Goal: Communication & Community: Share content

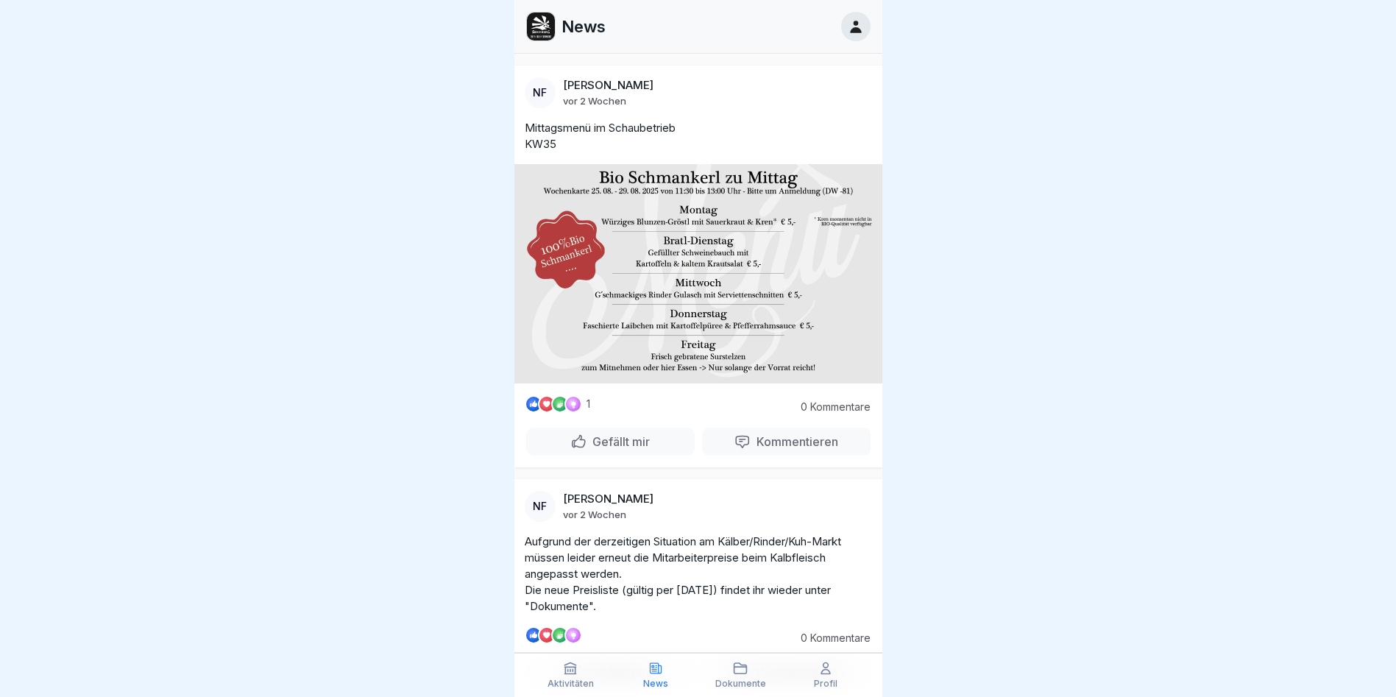
click at [823, 226] on img at bounding box center [698, 273] width 368 height 219
click at [416, 318] on div at bounding box center [698, 348] width 1396 height 697
click at [608, 267] on img at bounding box center [698, 273] width 368 height 219
click at [812, 227] on img at bounding box center [698, 273] width 368 height 219
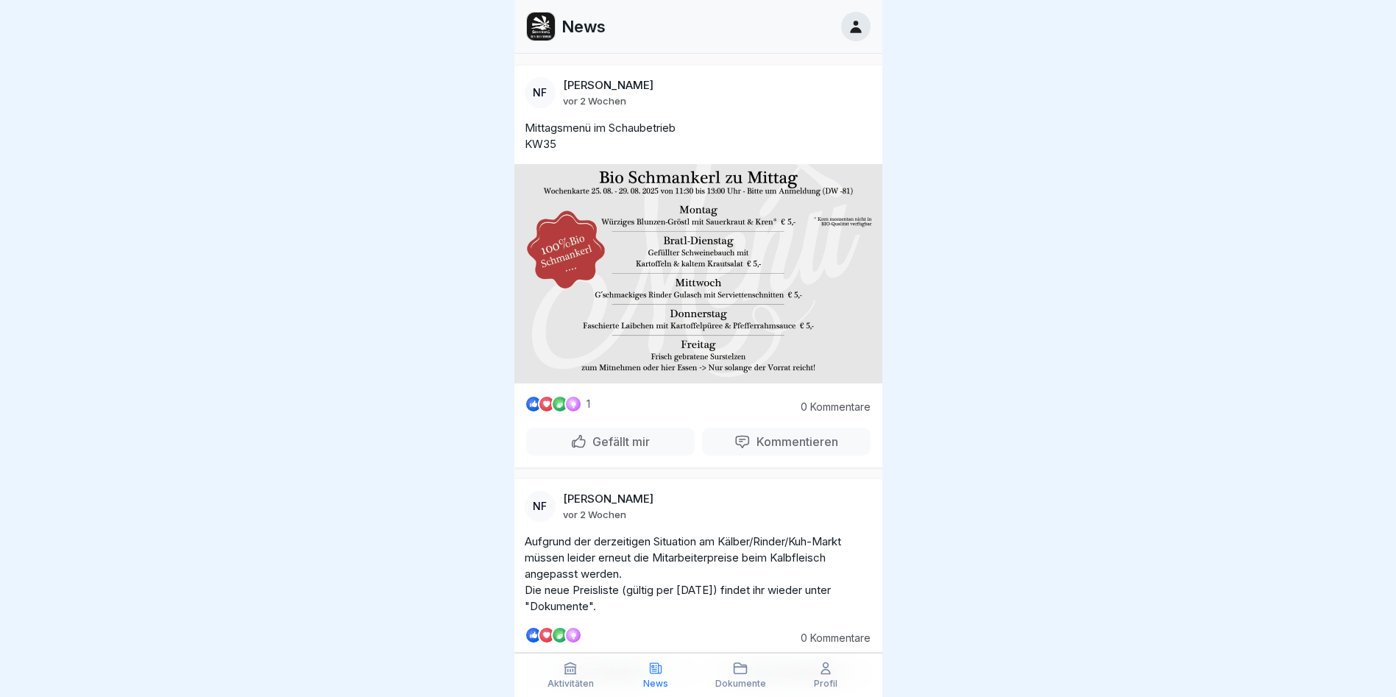
click at [812, 227] on img at bounding box center [698, 273] width 368 height 219
click at [823, 227] on img at bounding box center [698, 273] width 368 height 219
click at [815, 226] on img at bounding box center [698, 273] width 368 height 219
click at [560, 395] on div at bounding box center [560, 404] width 18 height 18
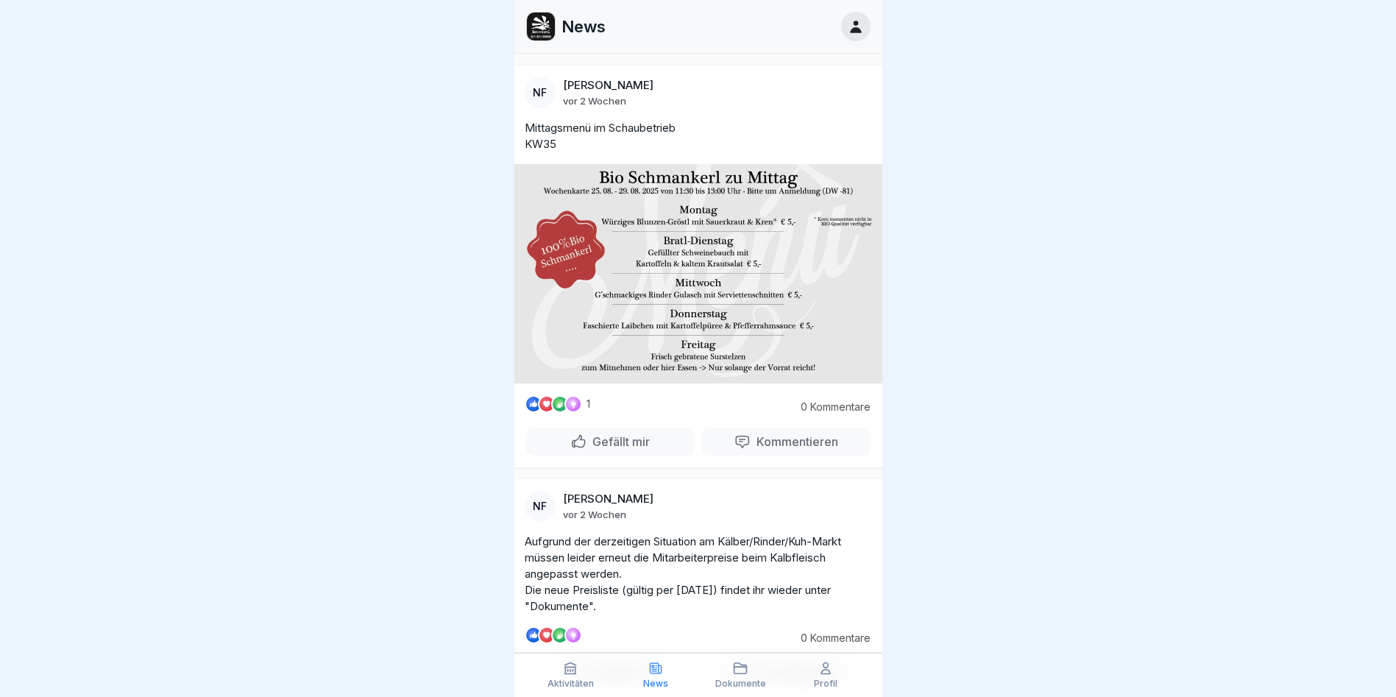
click at [581, 437] on div "Gefällt mir" at bounding box center [609, 441] width 79 height 16
click at [620, 436] on p "Gefällt mir" at bounding box center [617, 441] width 63 height 15
click at [554, 395] on div at bounding box center [560, 404] width 18 height 18
click at [748, 247] on img at bounding box center [698, 273] width 368 height 219
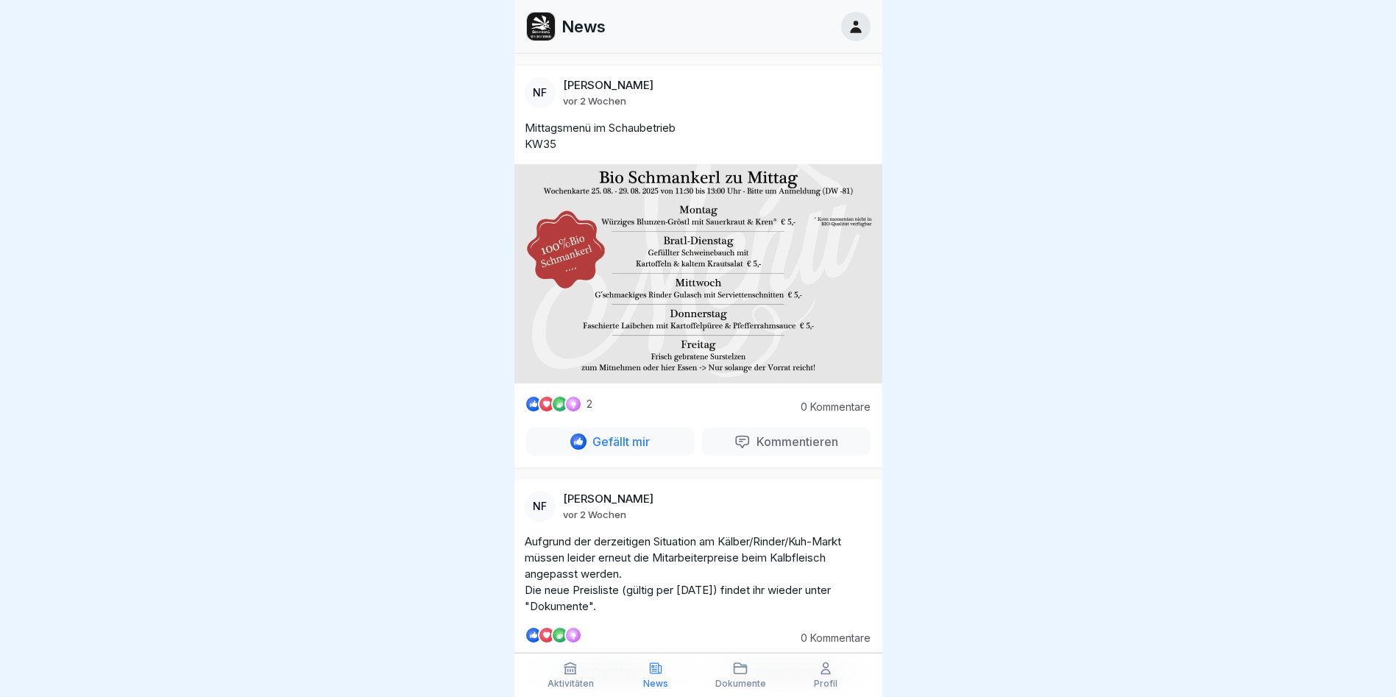
click at [853, 32] on icon at bounding box center [855, 27] width 11 height 13
click at [779, 170] on img at bounding box center [698, 273] width 368 height 219
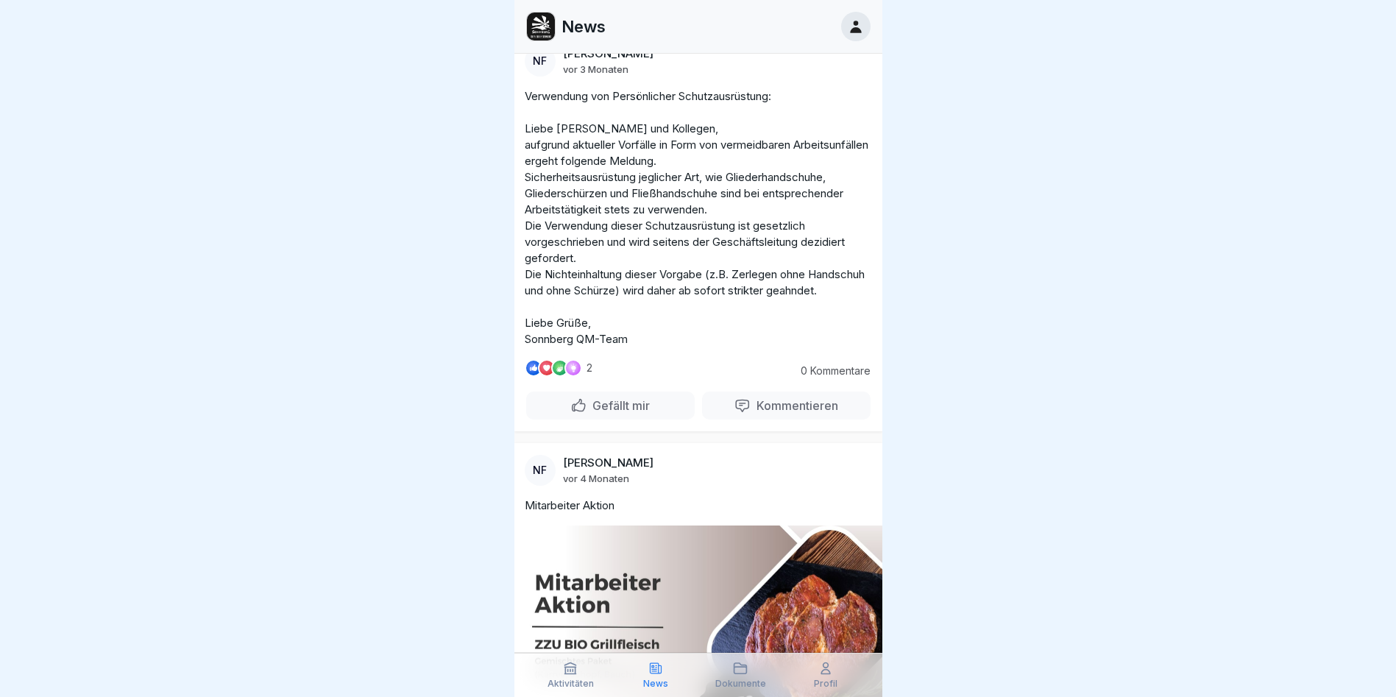
scroll to position [2575, 0]
